Goal: Navigation & Orientation: Find specific page/section

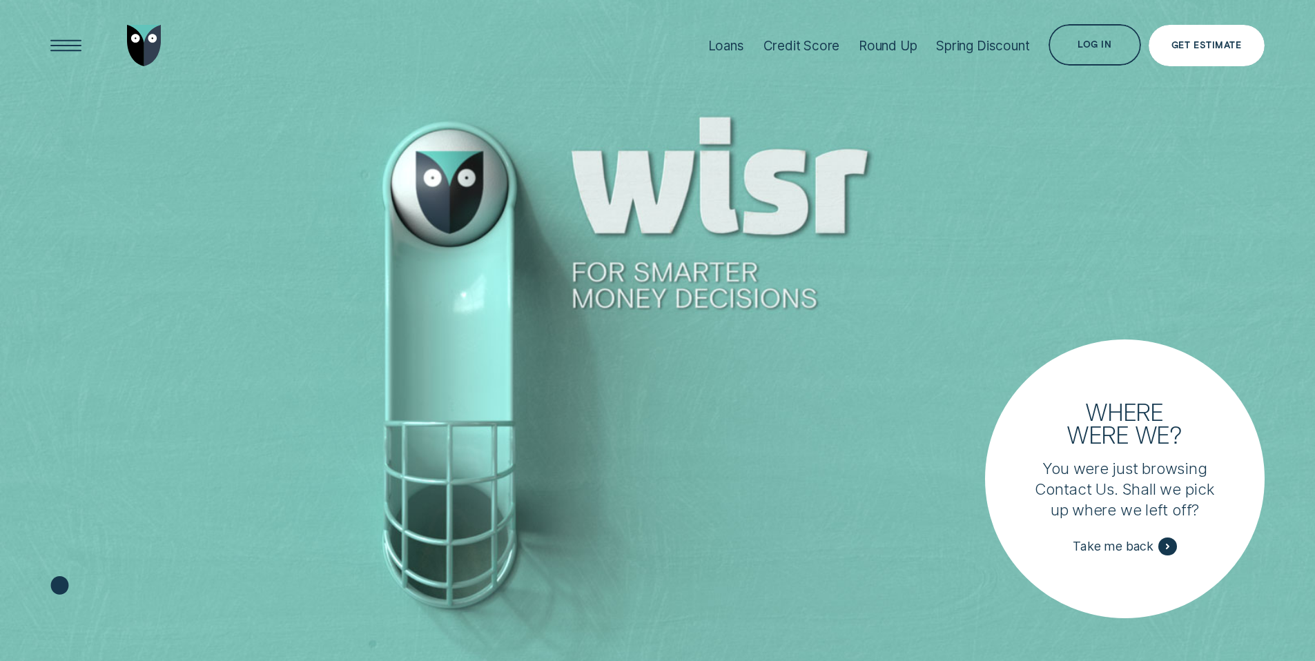
click at [1213, 26] on div "Get Estimate" at bounding box center [1207, 45] width 116 height 41
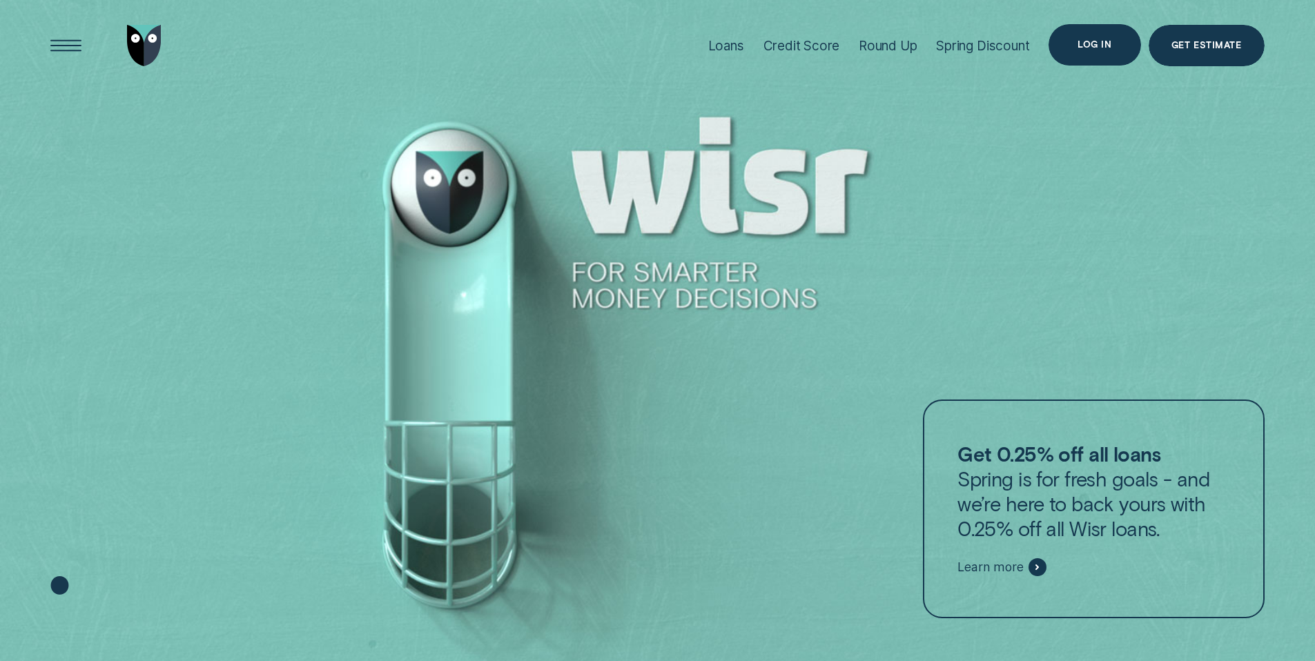
click at [1111, 50] on div "Log in" at bounding box center [1094, 44] width 92 height 41
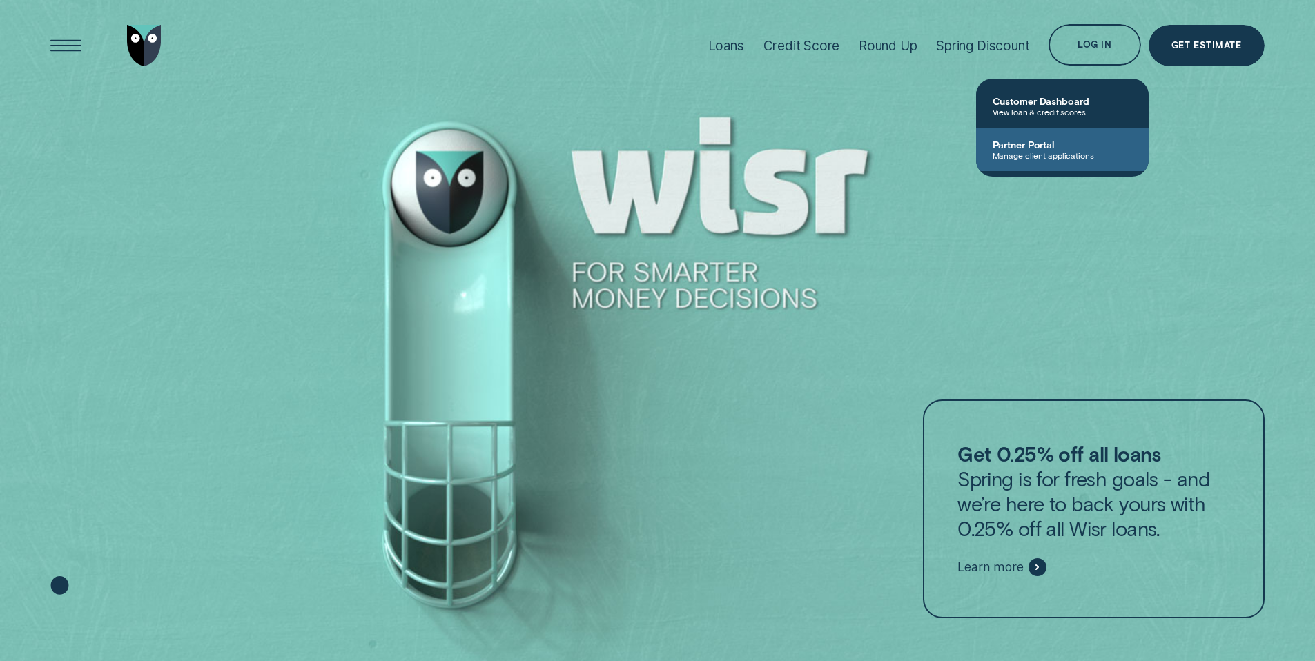
click at [1048, 142] on span "Partner Portal" at bounding box center [1062, 145] width 139 height 12
